Goal: Information Seeking & Learning: Understand process/instructions

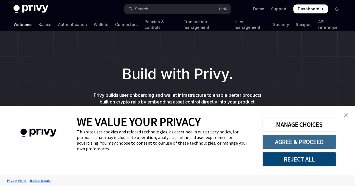
click at [324, 144] on button "AGREE & PROCEED" at bounding box center [298, 142] width 73 height 15
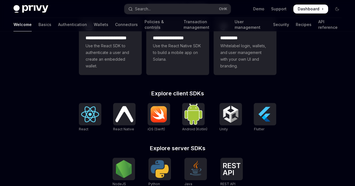
scroll to position [174, 0]
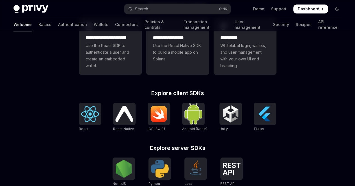
click at [124, 116] on img at bounding box center [124, 114] width 18 height 16
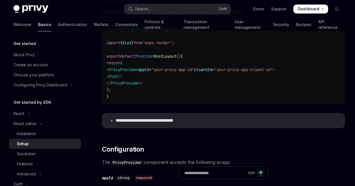
scroll to position [204, 0]
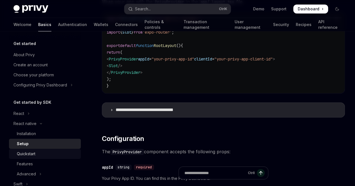
click at [31, 153] on div "Quickstart" at bounding box center [26, 154] width 19 height 7
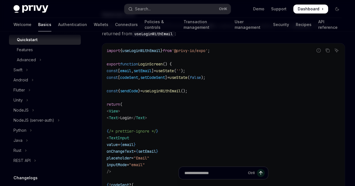
scroll to position [114, 0]
click at [316, 10] on span "Dashboard" at bounding box center [309, 9] width 22 height 6
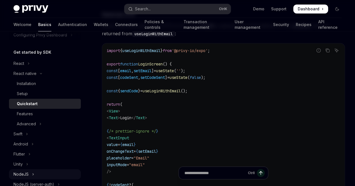
scroll to position [50, 0]
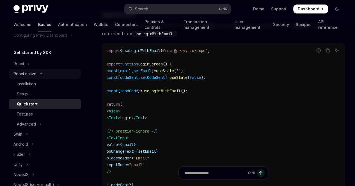
click at [41, 72] on button "React native" at bounding box center [45, 74] width 72 height 10
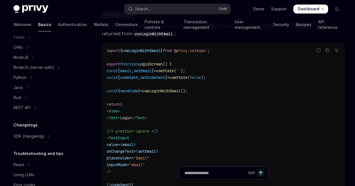
scroll to position [117, 0]
click at [64, 68] on button "NodeJS (server-auth)" at bounding box center [45, 67] width 72 height 10
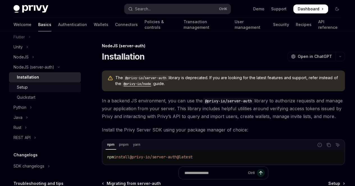
click at [34, 84] on div "Setup" at bounding box center [47, 87] width 61 height 7
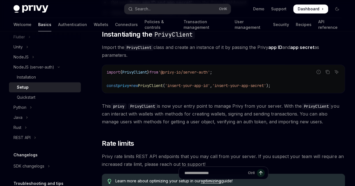
scroll to position [134, 0]
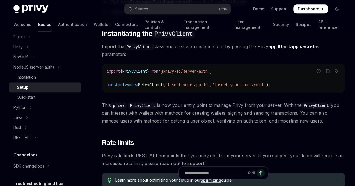
type textarea "*"
